Goal: Register for event/course

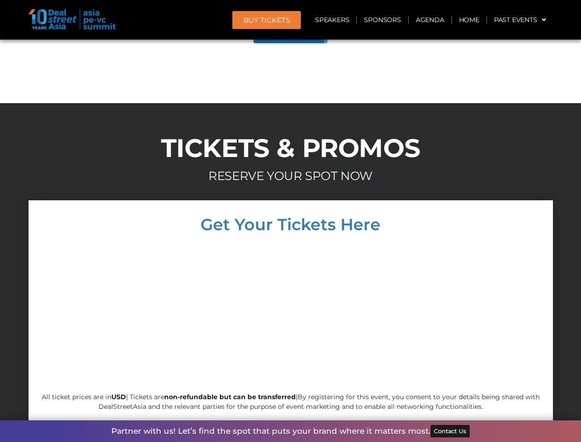
scroll to position [5154, 0]
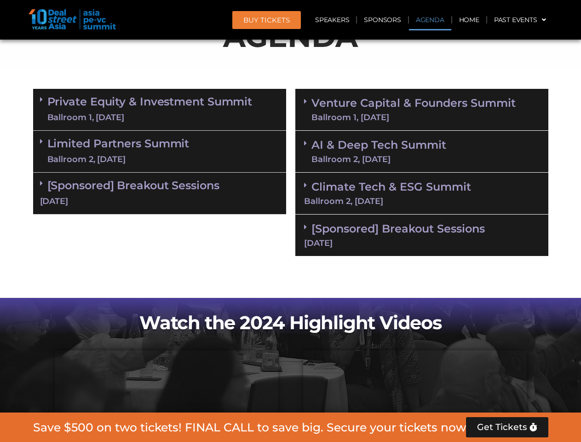
scroll to position [570, 0]
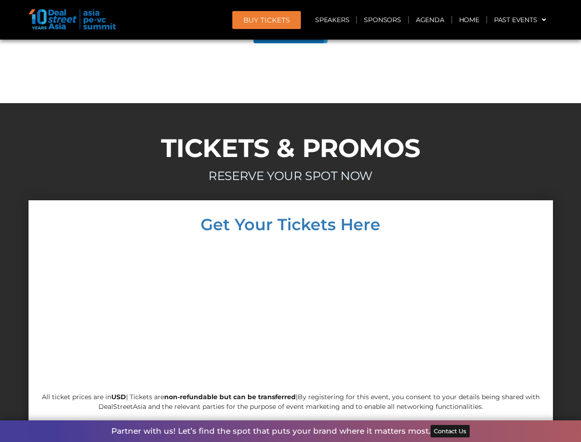
scroll to position [5154, 0]
